Goal: Information Seeking & Learning: Check status

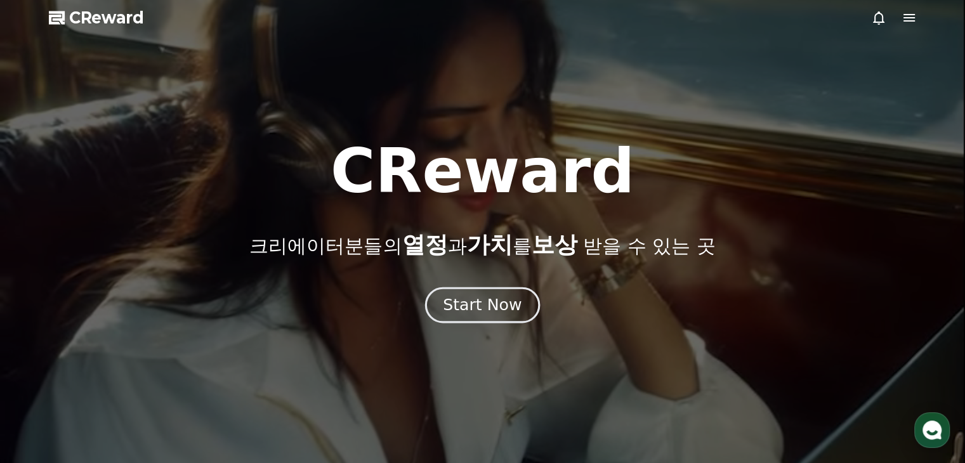
drag, startPoint x: 0, startPoint y: 0, endPoint x: 484, endPoint y: 298, distance: 567.9
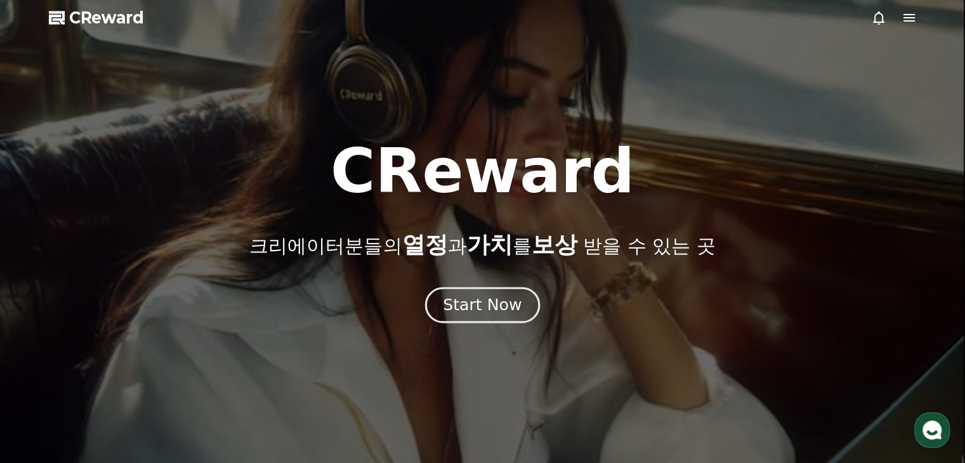
click at [484, 298] on div "Start Now" at bounding box center [482, 305] width 79 height 22
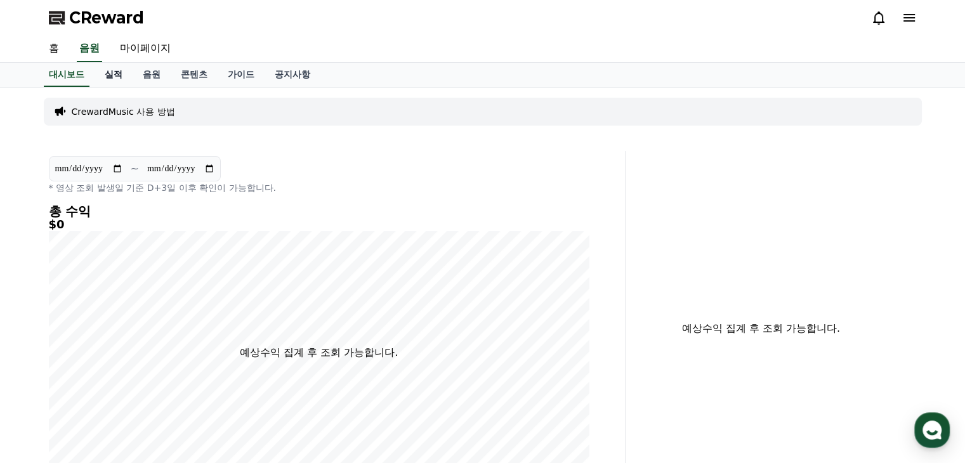
click at [119, 77] on link "실적" at bounding box center [114, 75] width 38 height 24
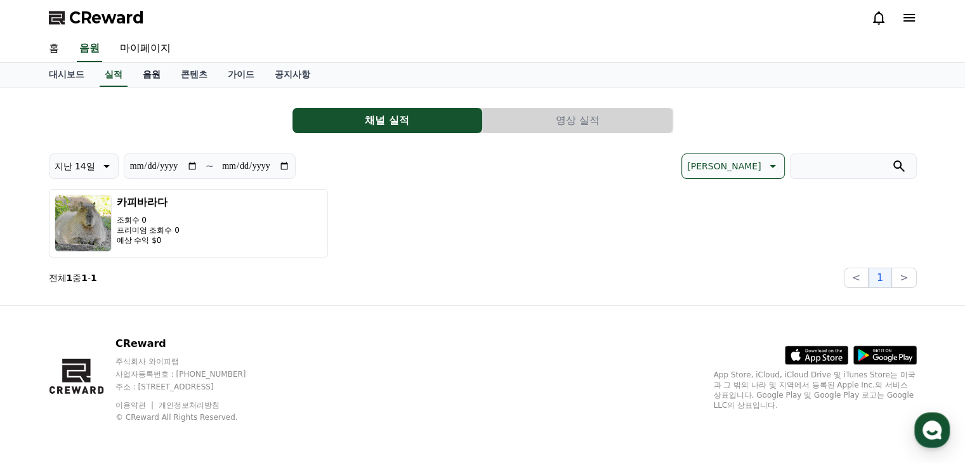
click at [151, 76] on link "음원" at bounding box center [152, 75] width 38 height 24
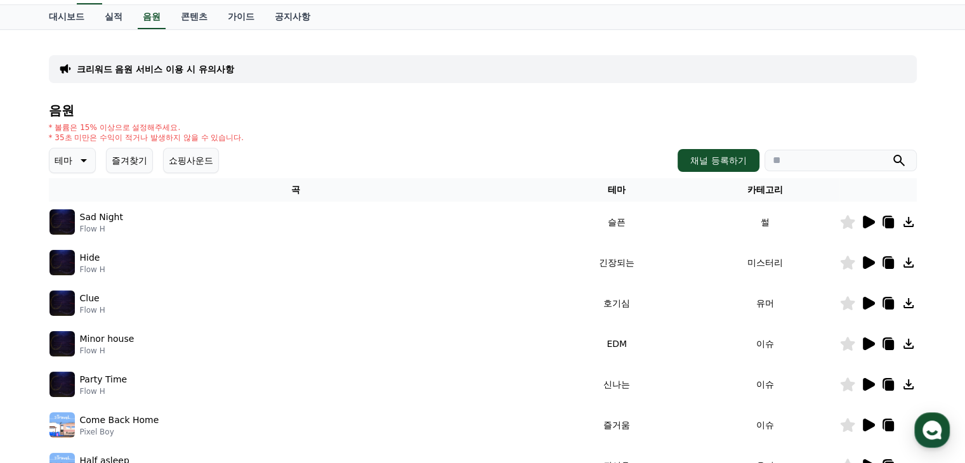
scroll to position [127, 0]
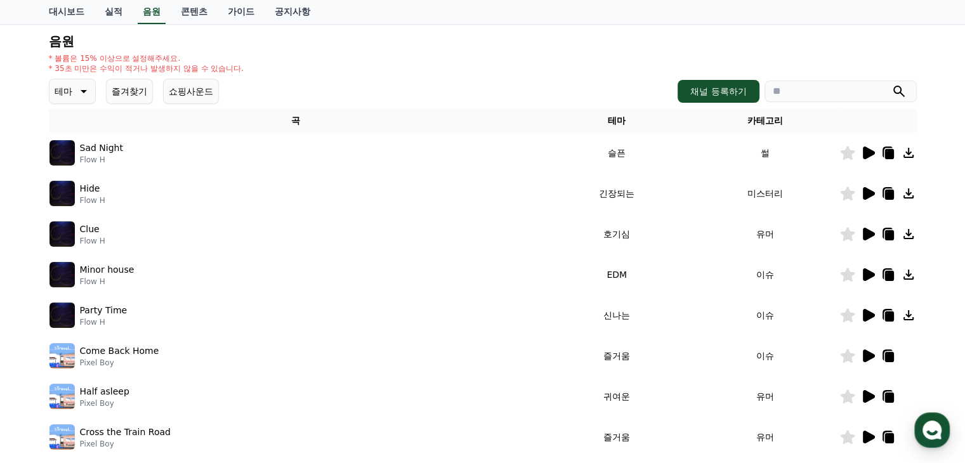
click at [868, 152] on icon at bounding box center [869, 153] width 12 height 13
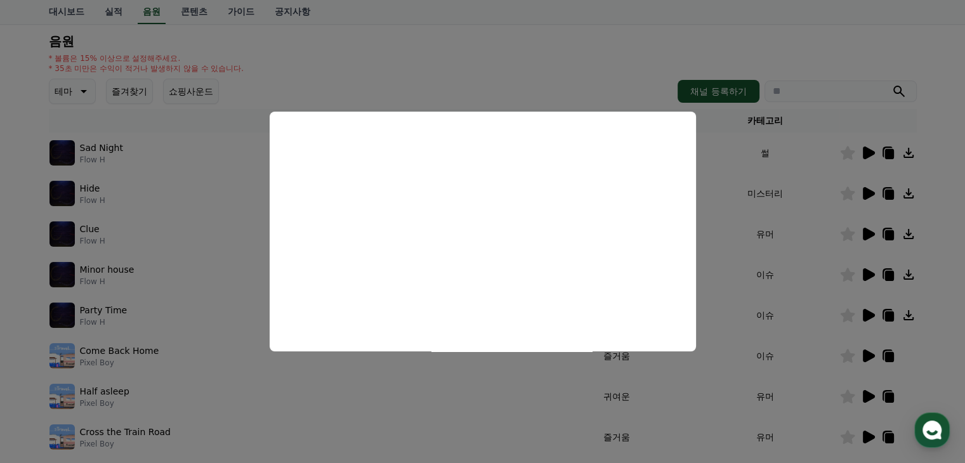
click at [781, 273] on button "close modal" at bounding box center [482, 231] width 965 height 463
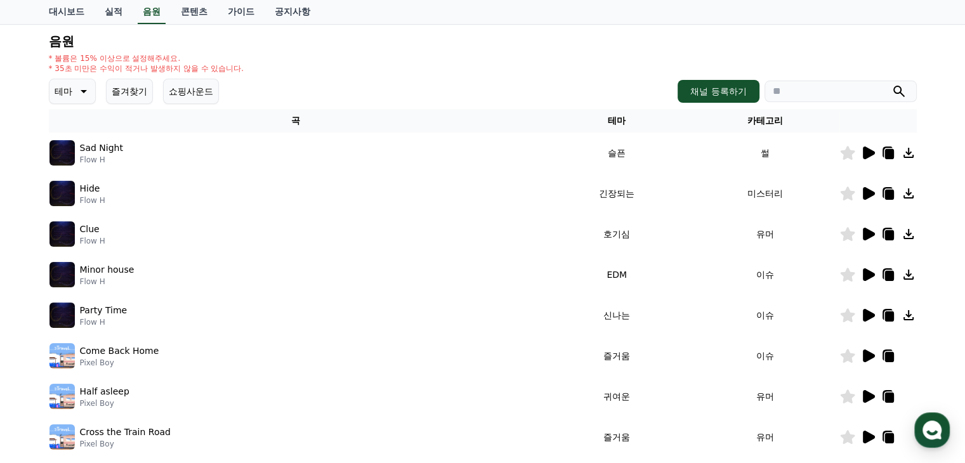
click at [863, 232] on icon at bounding box center [868, 234] width 15 height 15
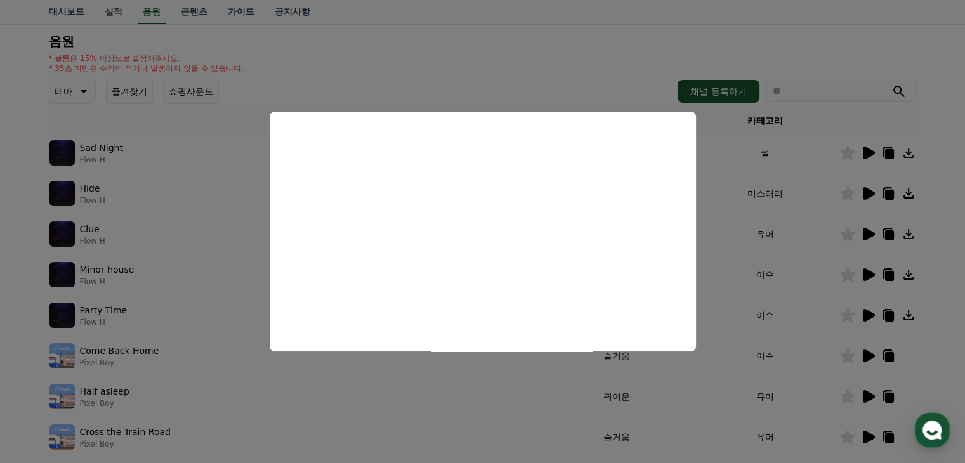
click at [830, 235] on button "close modal" at bounding box center [482, 231] width 965 height 463
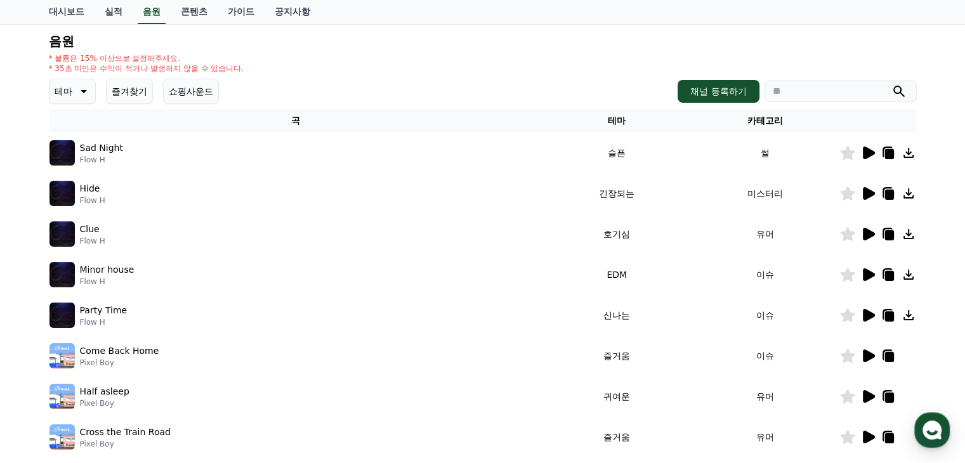
click at [911, 229] on icon at bounding box center [908, 234] width 15 height 15
click at [866, 315] on icon at bounding box center [869, 315] width 12 height 13
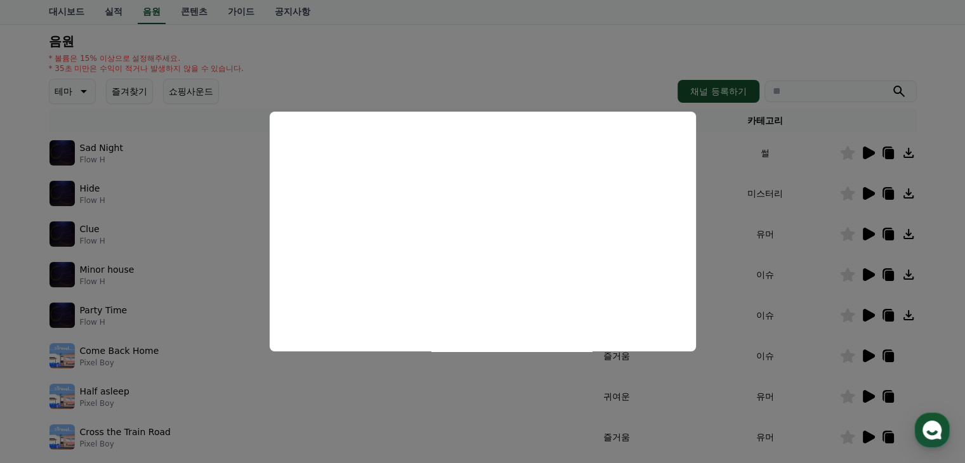
click at [734, 277] on button "close modal" at bounding box center [482, 231] width 965 height 463
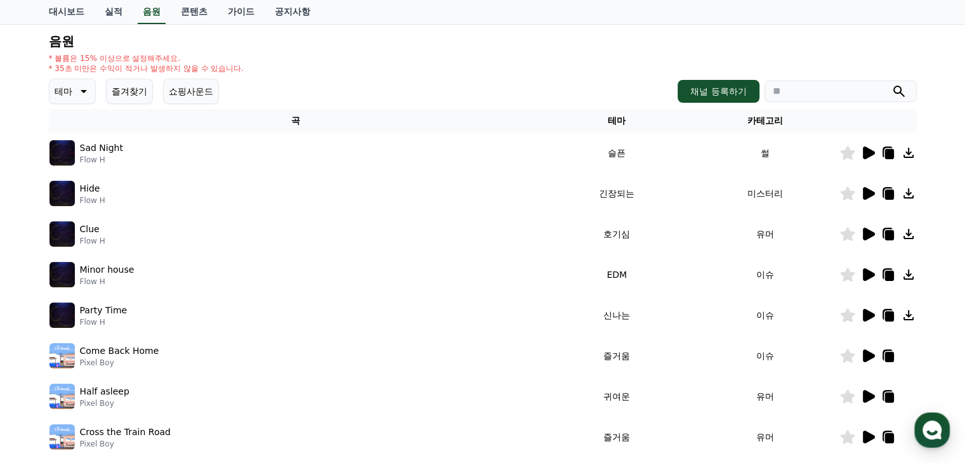
click at [863, 356] on icon at bounding box center [868, 355] width 15 height 15
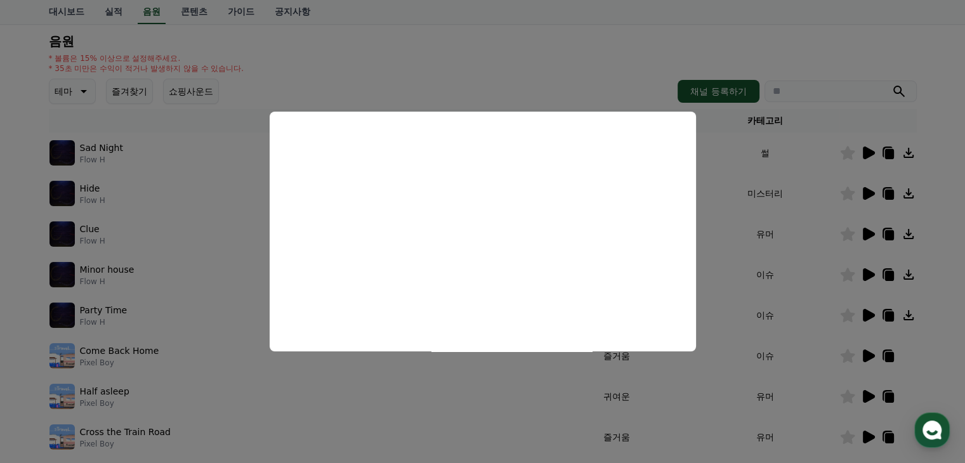
click at [744, 303] on button "close modal" at bounding box center [482, 231] width 965 height 463
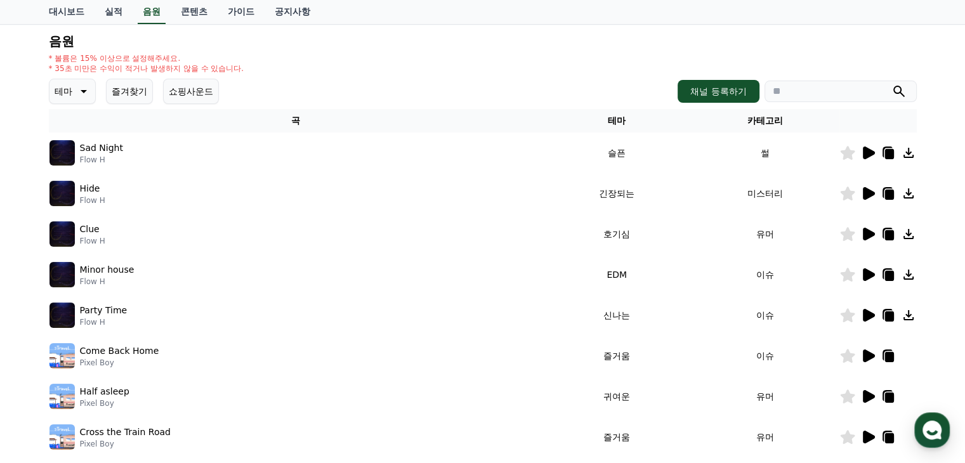
click at [875, 396] on icon at bounding box center [868, 396] width 15 height 15
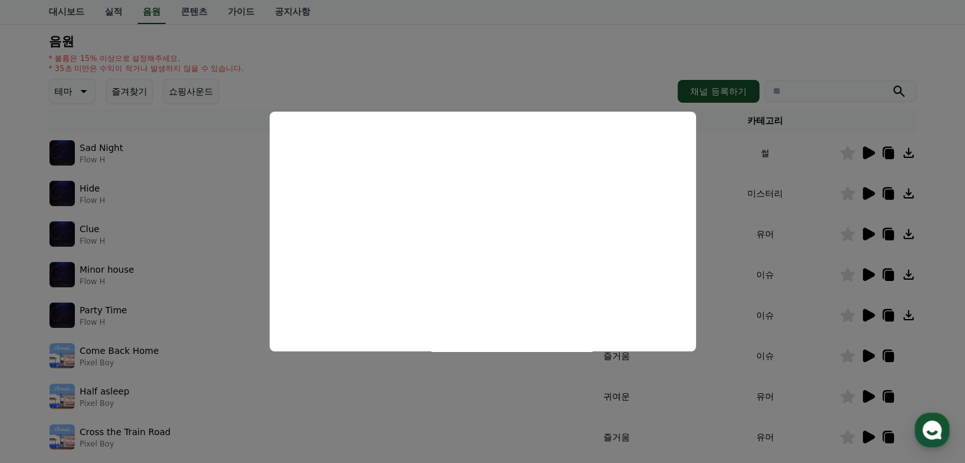
click at [753, 290] on button "close modal" at bounding box center [482, 231] width 965 height 463
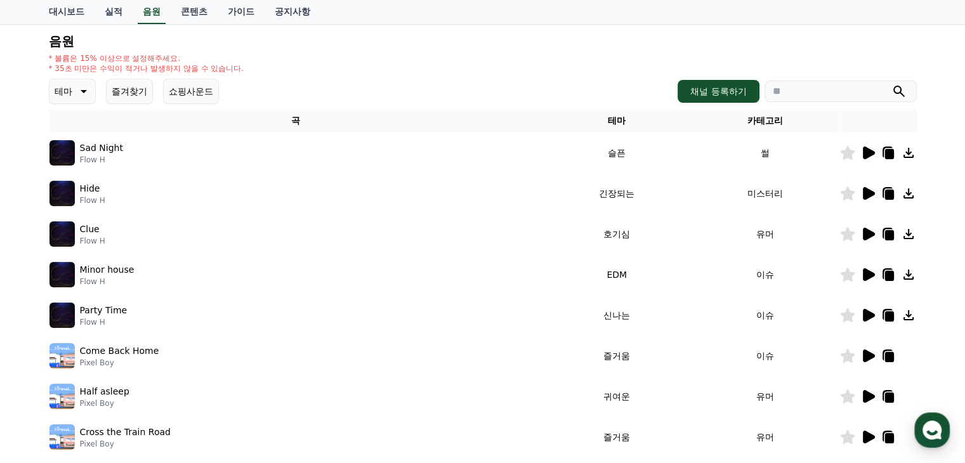
click at [906, 400] on div at bounding box center [878, 396] width 76 height 15
click at [109, 387] on p "Half asleep" at bounding box center [105, 391] width 50 height 13
click at [111, 395] on p "Half asleep" at bounding box center [105, 391] width 50 height 13
click at [862, 399] on icon at bounding box center [868, 396] width 15 height 15
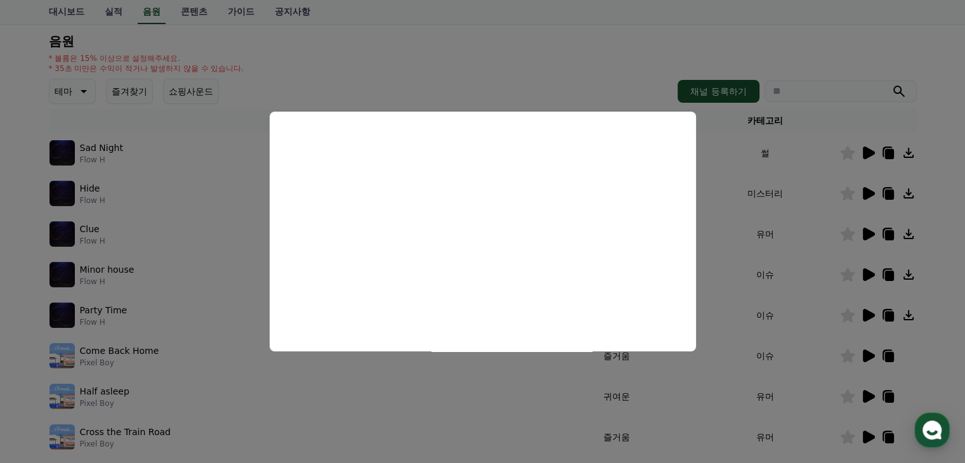
click at [569, 385] on button "close modal" at bounding box center [482, 231] width 965 height 463
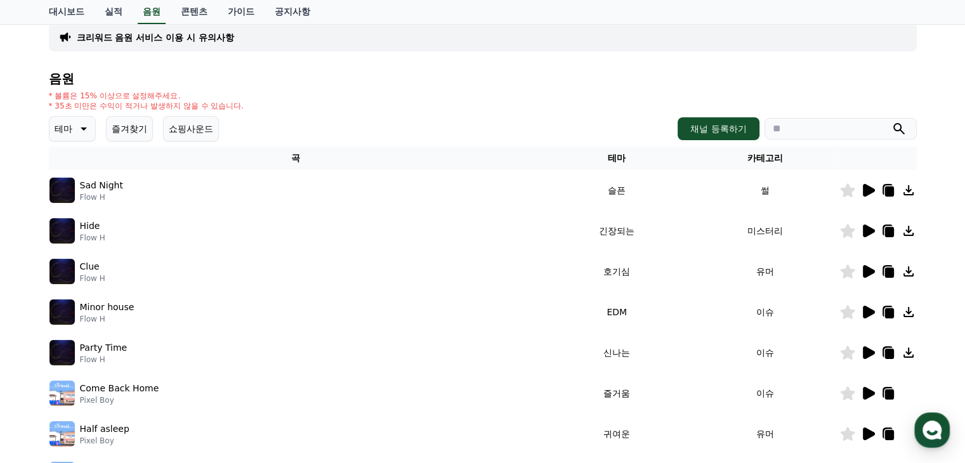
scroll to position [78, 0]
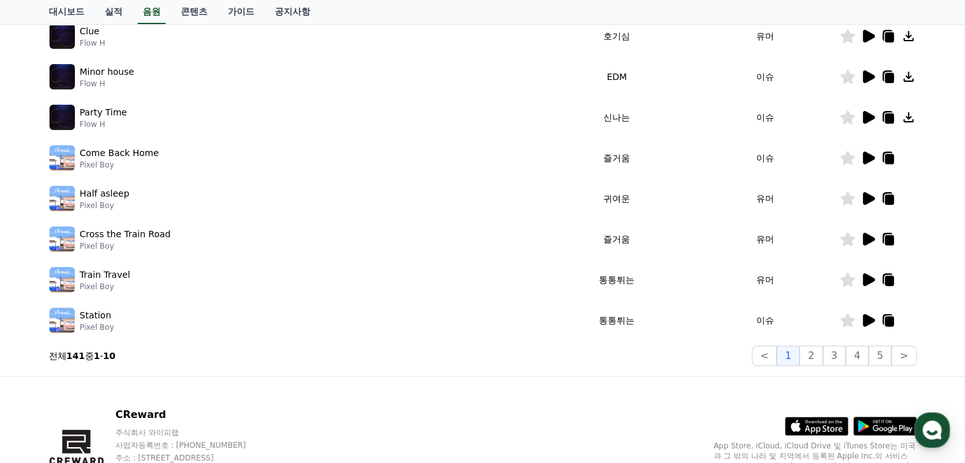
scroll to position [332, 0]
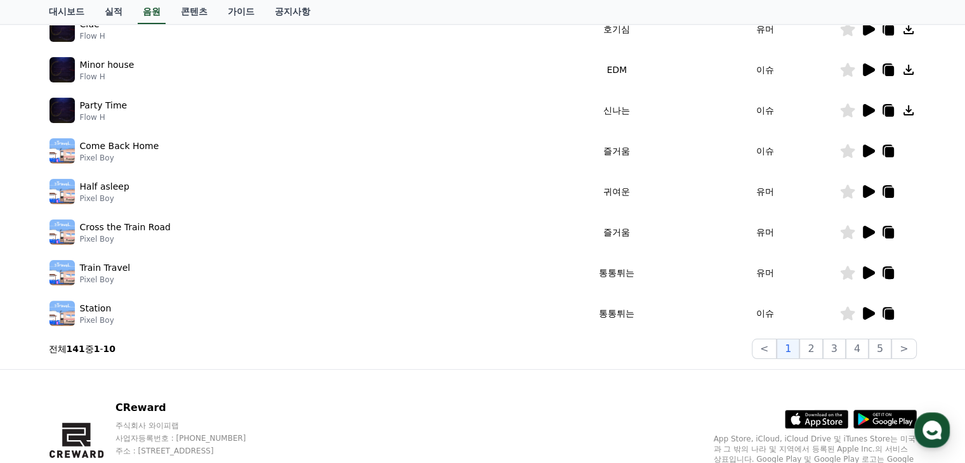
click at [911, 146] on div at bounding box center [878, 150] width 76 height 15
click at [863, 105] on icon at bounding box center [868, 110] width 15 height 15
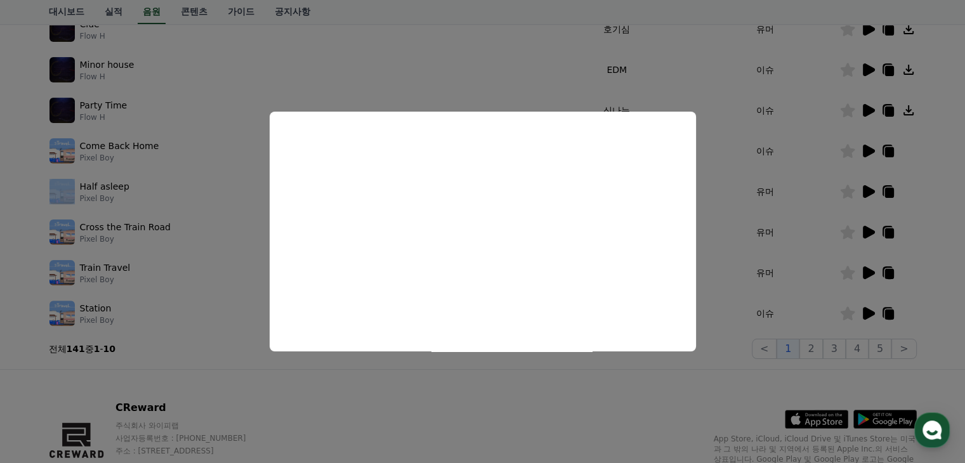
click at [737, 223] on button "close modal" at bounding box center [482, 231] width 965 height 463
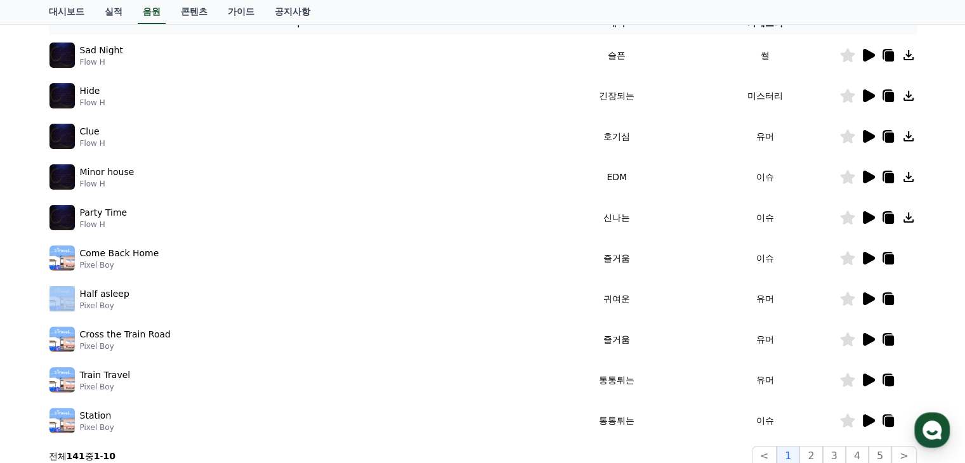
scroll to position [205, 0]
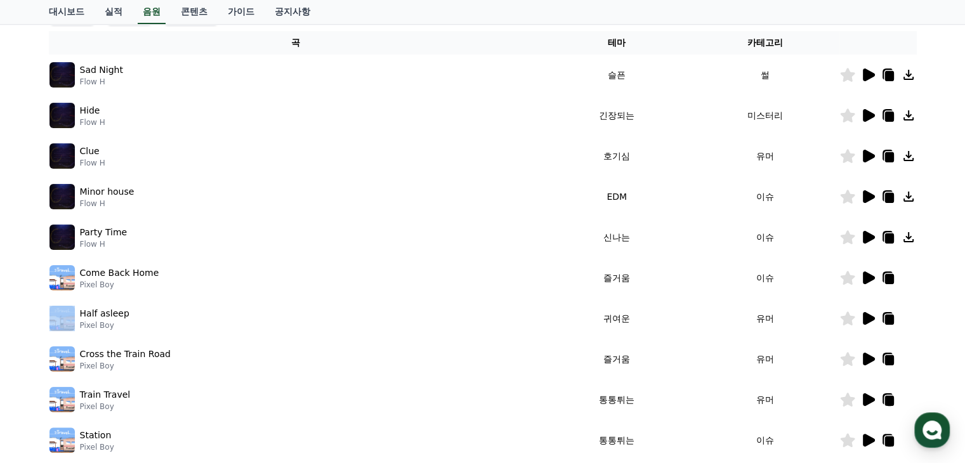
click at [863, 162] on icon at bounding box center [868, 156] width 15 height 15
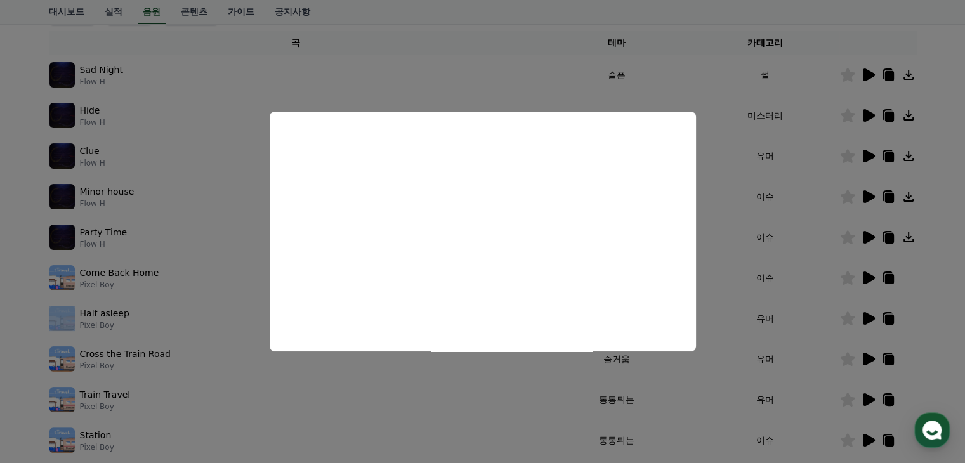
click at [724, 307] on button "close modal" at bounding box center [482, 231] width 965 height 463
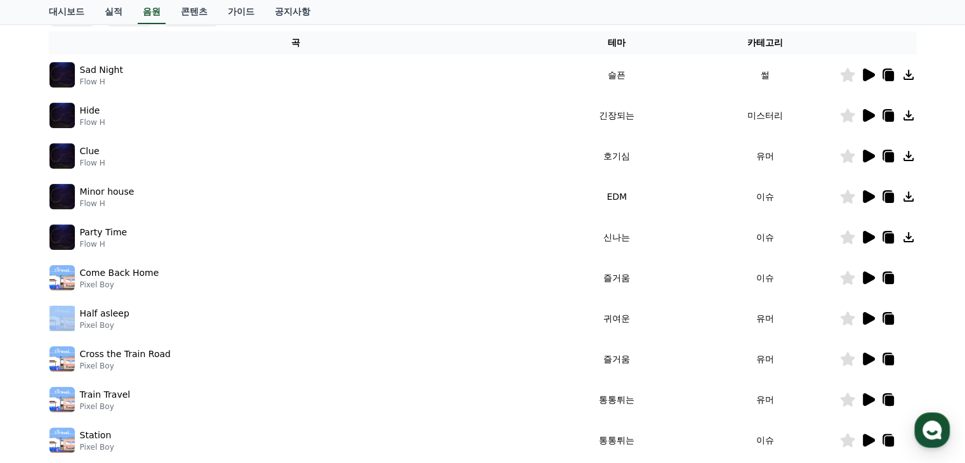
click at [864, 354] on icon at bounding box center [869, 359] width 12 height 13
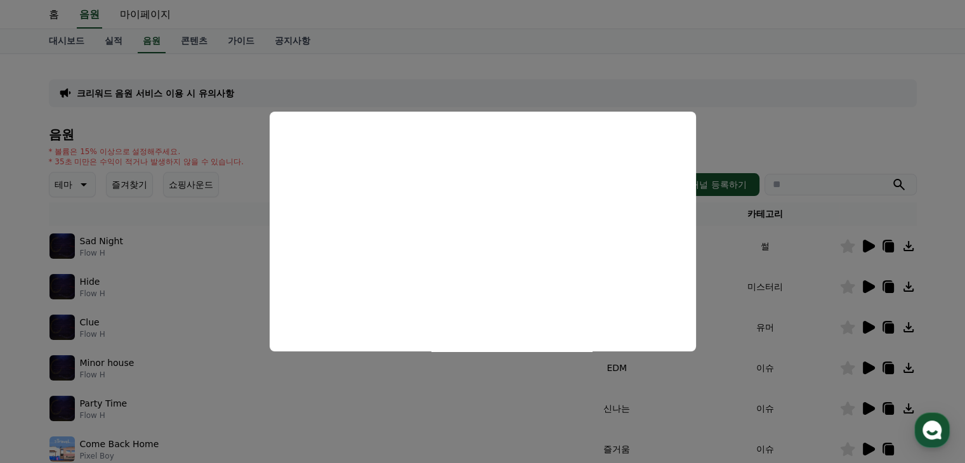
scroll to position [15, 0]
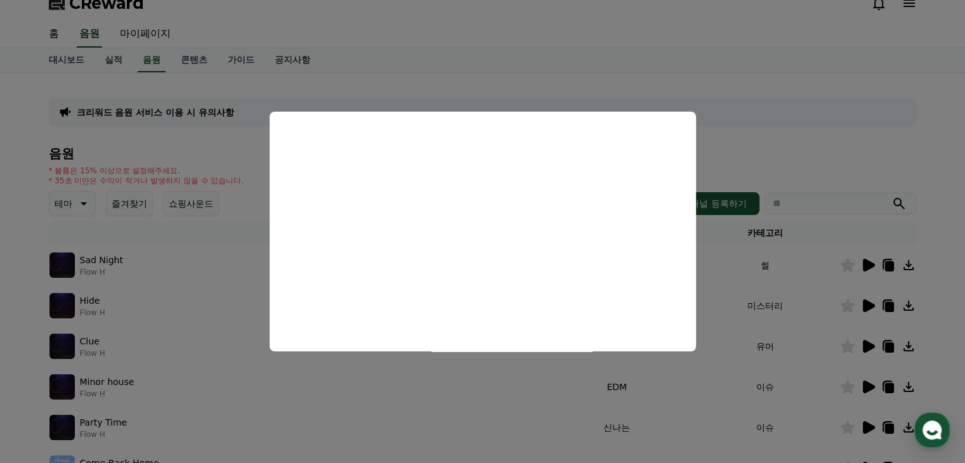
click at [731, 279] on button "close modal" at bounding box center [482, 231] width 965 height 463
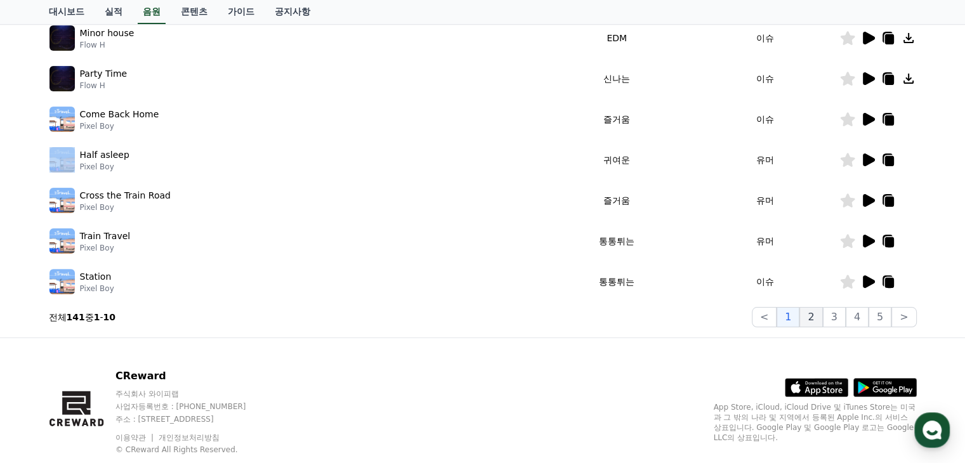
scroll to position [395, 0]
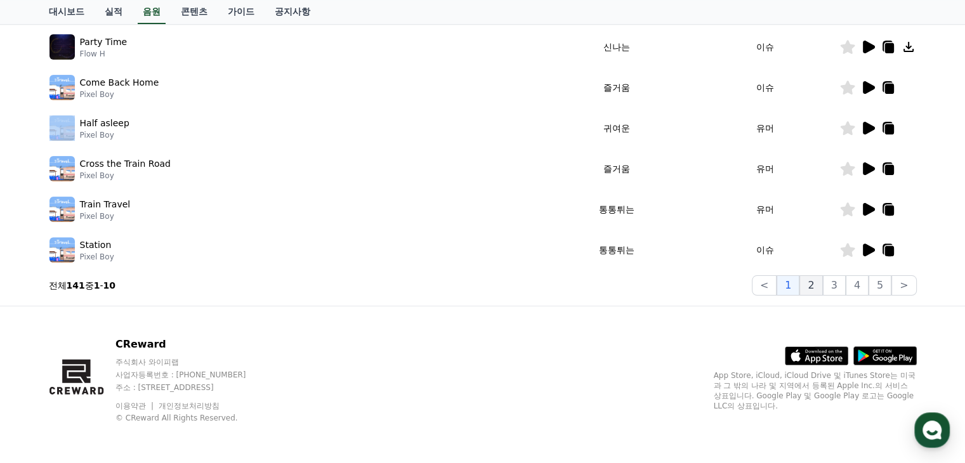
click at [816, 289] on button "2" at bounding box center [811, 285] width 23 height 20
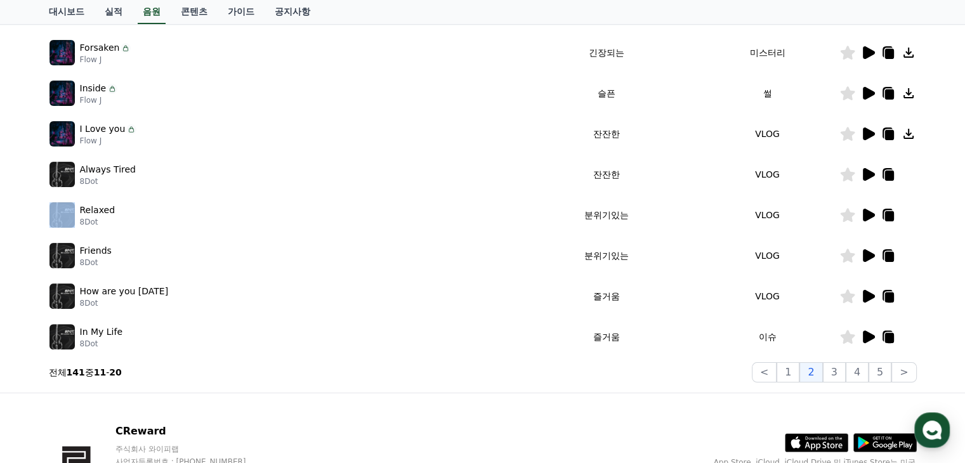
scroll to position [142, 0]
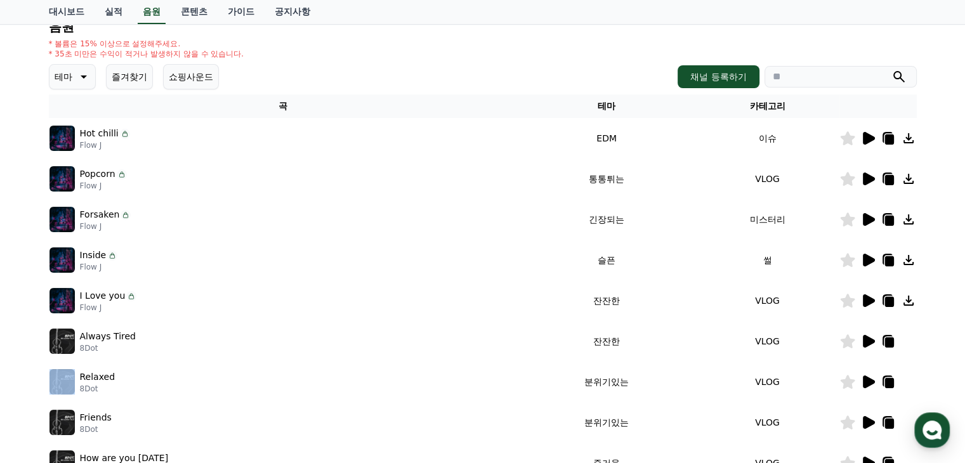
click at [123, 133] on icon at bounding box center [125, 134] width 10 height 10
click at [102, 132] on p "Hot chilli" at bounding box center [99, 133] width 39 height 13
click at [870, 135] on icon at bounding box center [869, 138] width 12 height 13
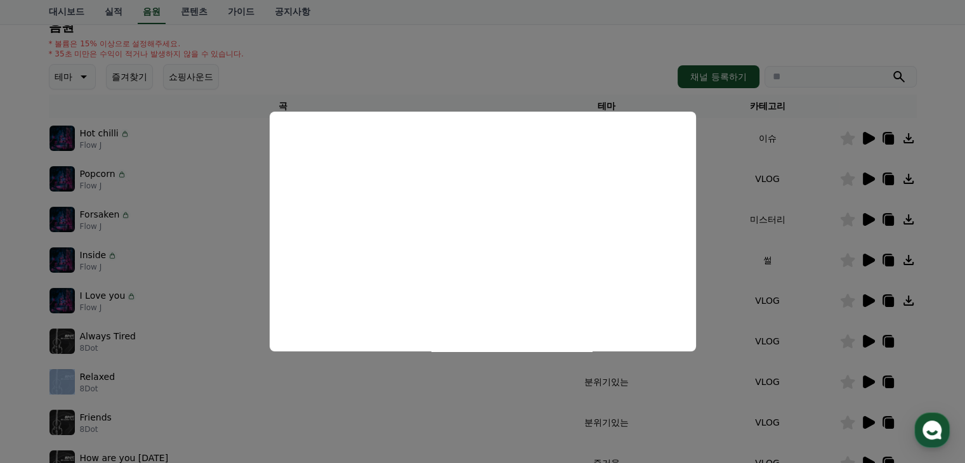
click at [812, 298] on button "close modal" at bounding box center [482, 231] width 965 height 463
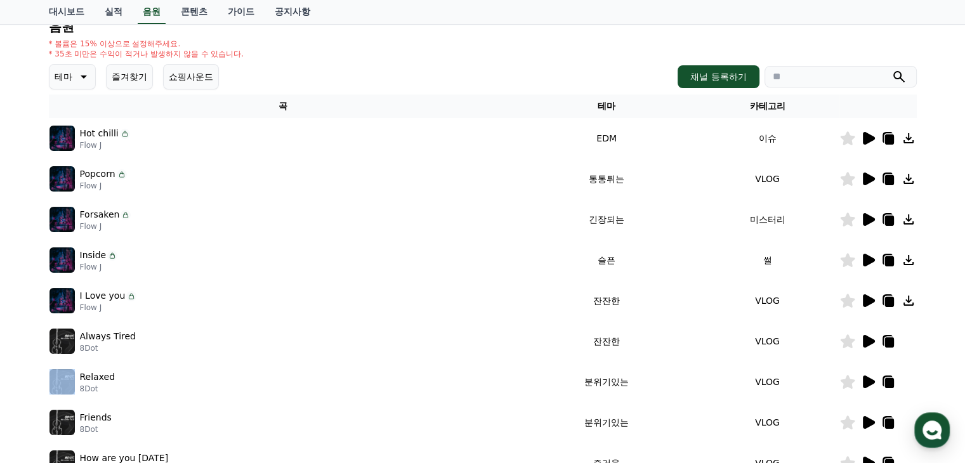
click at [868, 182] on icon at bounding box center [869, 179] width 12 height 13
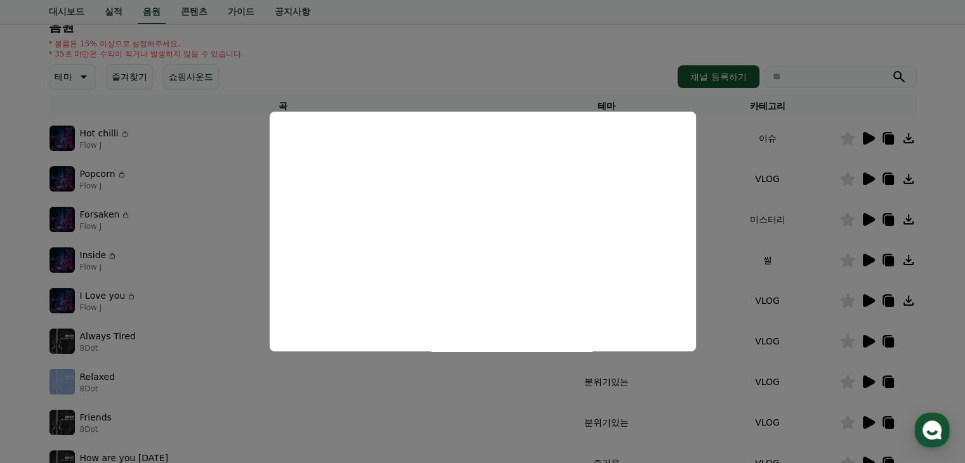
click at [818, 270] on button "close modal" at bounding box center [482, 231] width 965 height 463
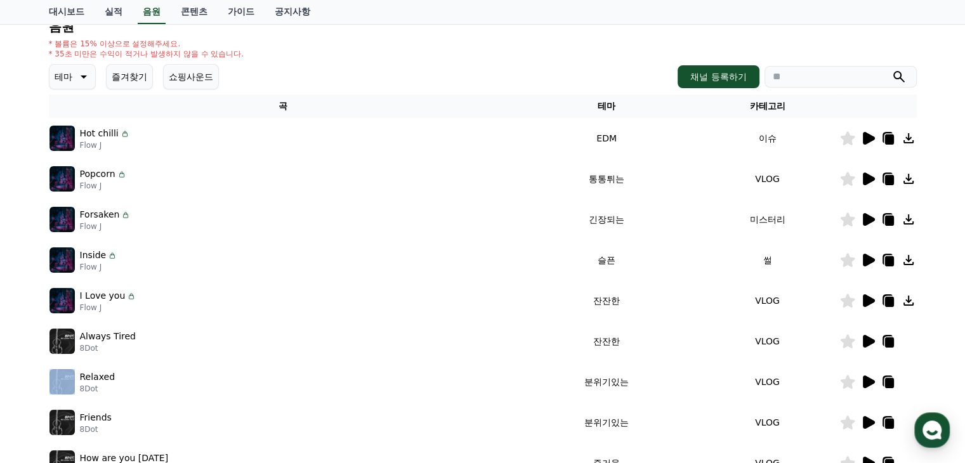
click at [913, 176] on icon at bounding box center [908, 178] width 15 height 15
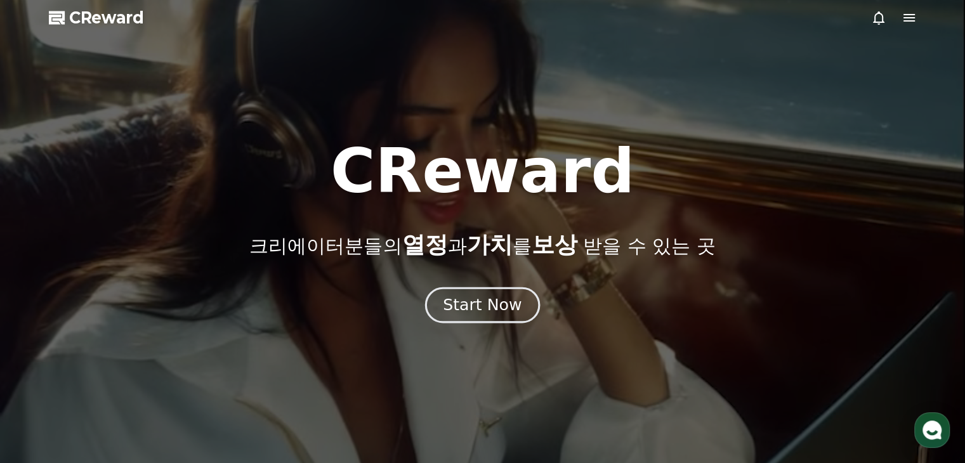
drag, startPoint x: 0, startPoint y: 0, endPoint x: 506, endPoint y: 301, distance: 589.4
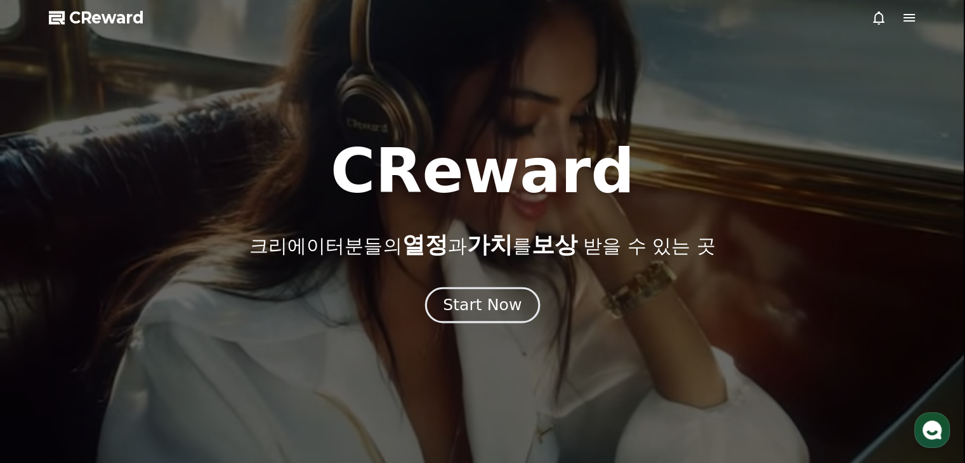
click at [506, 301] on div "Start Now" at bounding box center [482, 305] width 79 height 22
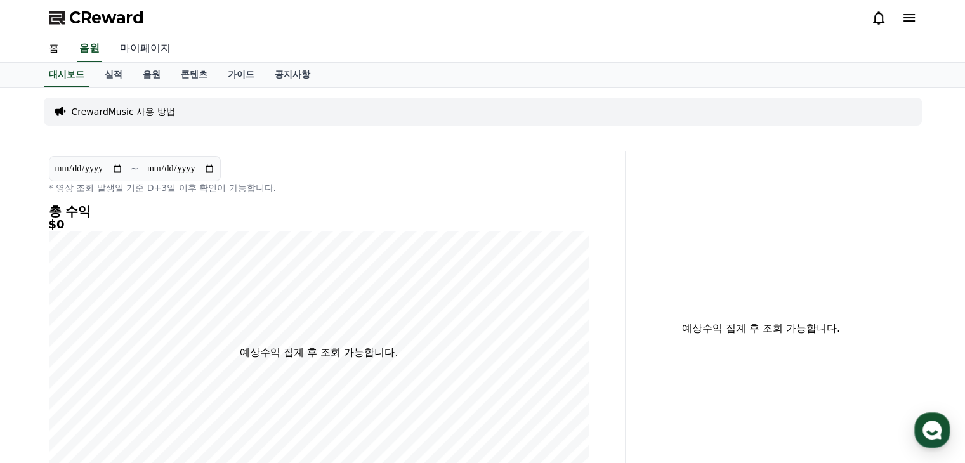
click at [150, 51] on link "마이페이지" at bounding box center [145, 49] width 71 height 27
select select "**********"
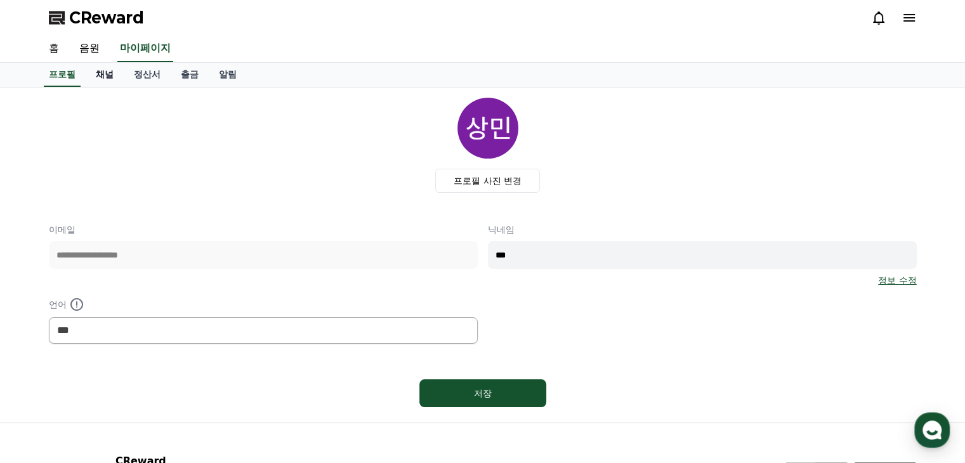
click at [111, 69] on link "채널" at bounding box center [105, 75] width 38 height 24
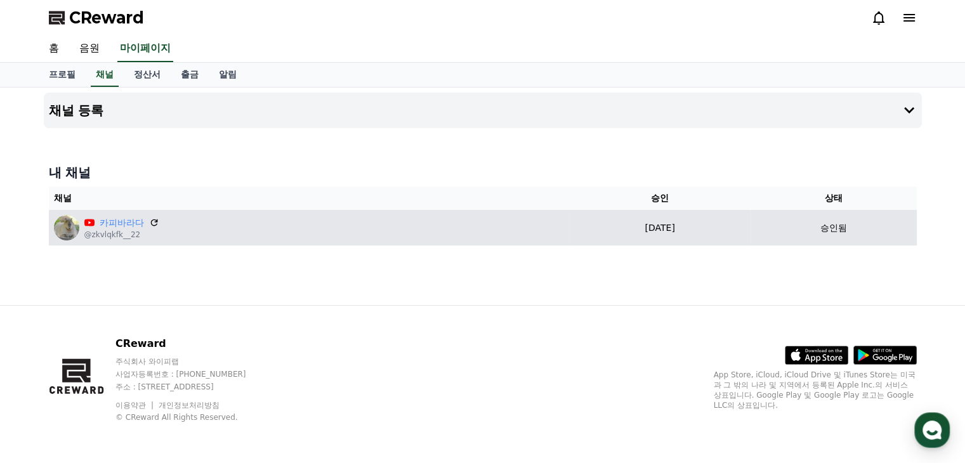
click at [244, 230] on div "카피바라다 @zkvlqkfk__22" at bounding box center [309, 227] width 511 height 25
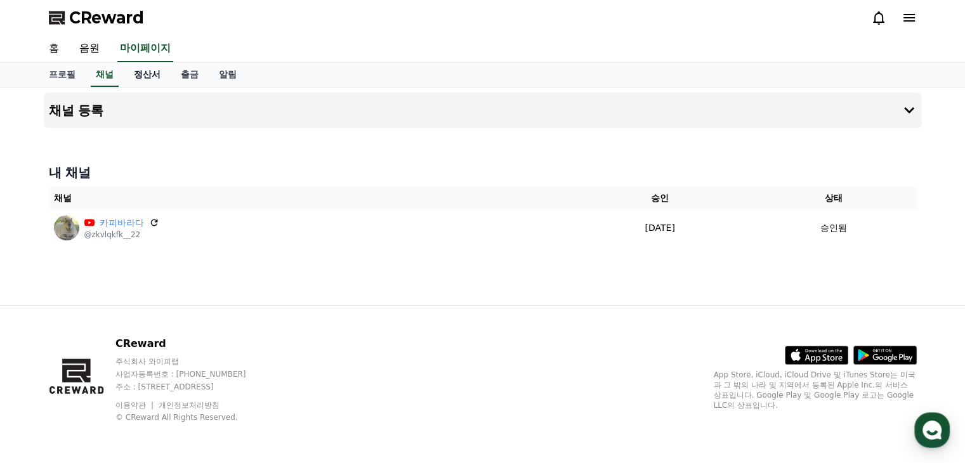
click at [158, 77] on link "정산서" at bounding box center [147, 75] width 47 height 24
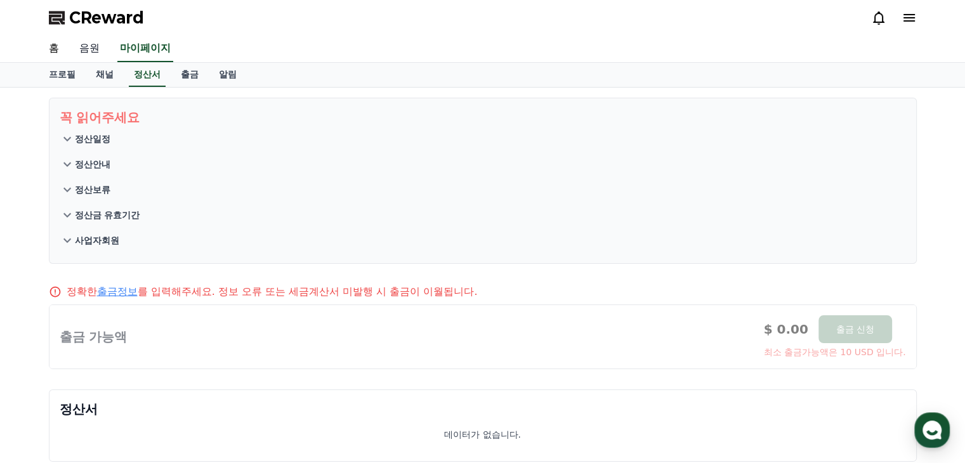
click at [102, 46] on link "음원" at bounding box center [89, 49] width 41 height 27
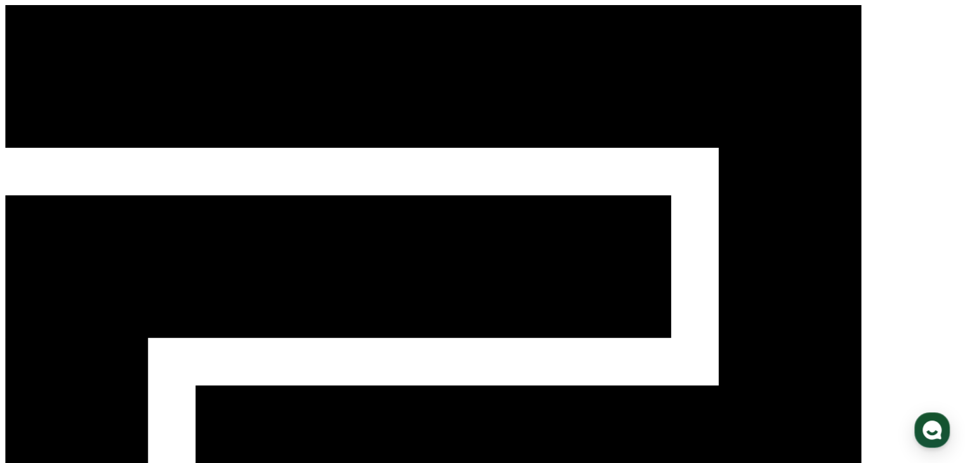
select select "**********"
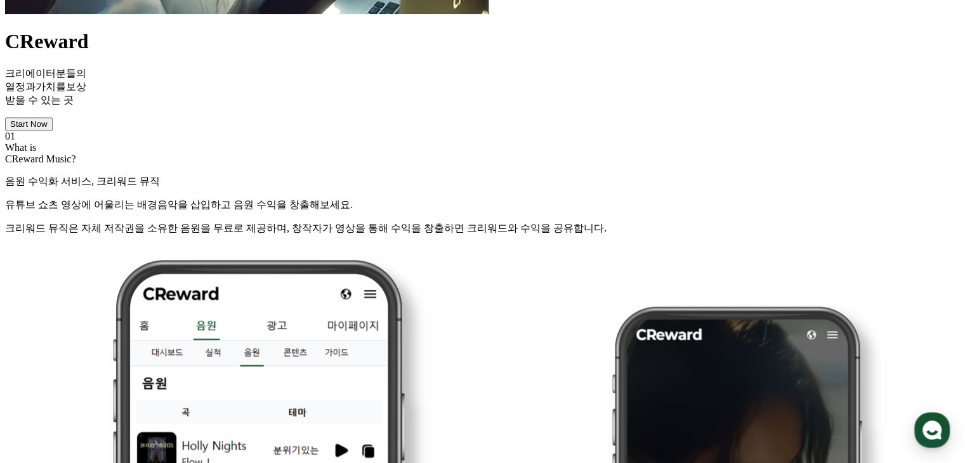
scroll to position [1015, 0]
